Goal: Find specific page/section: Find specific page/section

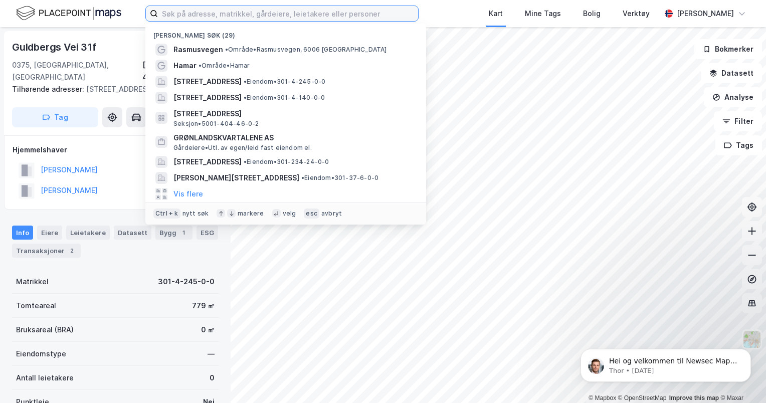
click at [304, 12] on input at bounding box center [288, 13] width 260 height 15
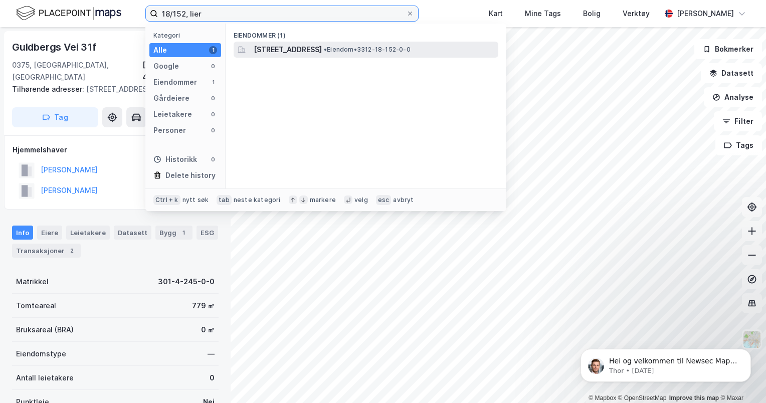
type input "18/152, lier"
click at [322, 48] on span "[STREET_ADDRESS]" at bounding box center [288, 50] width 68 height 12
